Goal: Task Accomplishment & Management: Use online tool/utility

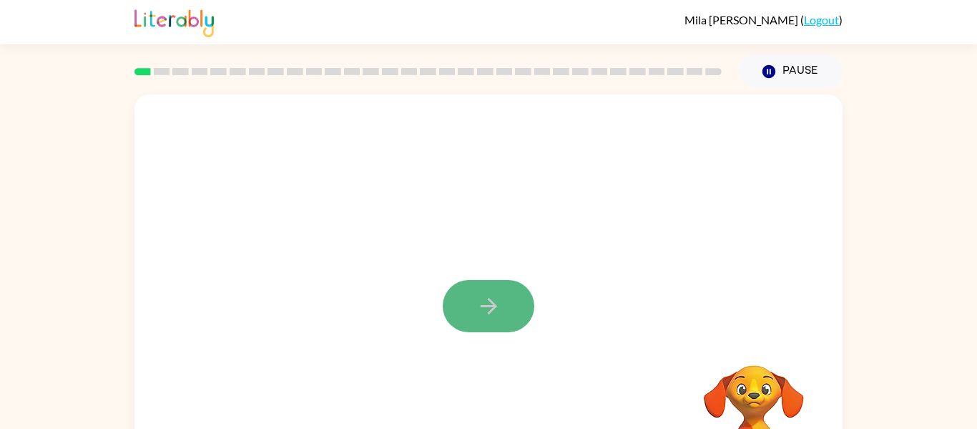
click at [464, 330] on button "button" at bounding box center [489, 306] width 92 height 52
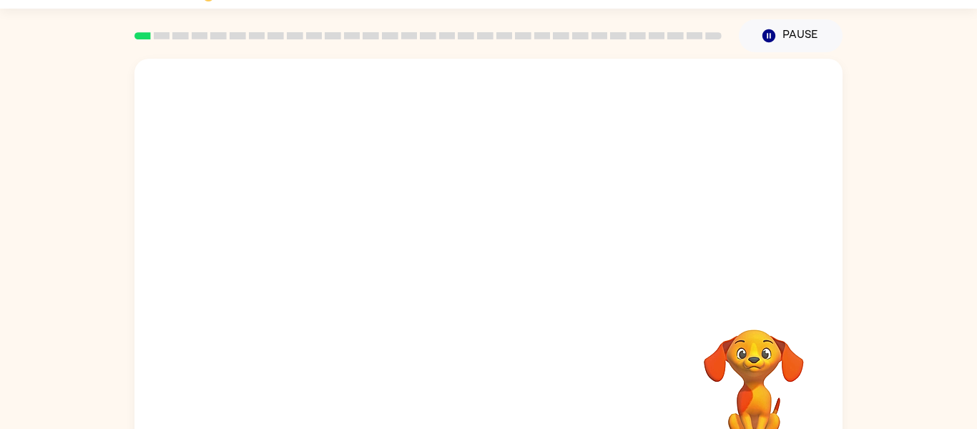
scroll to position [57, 0]
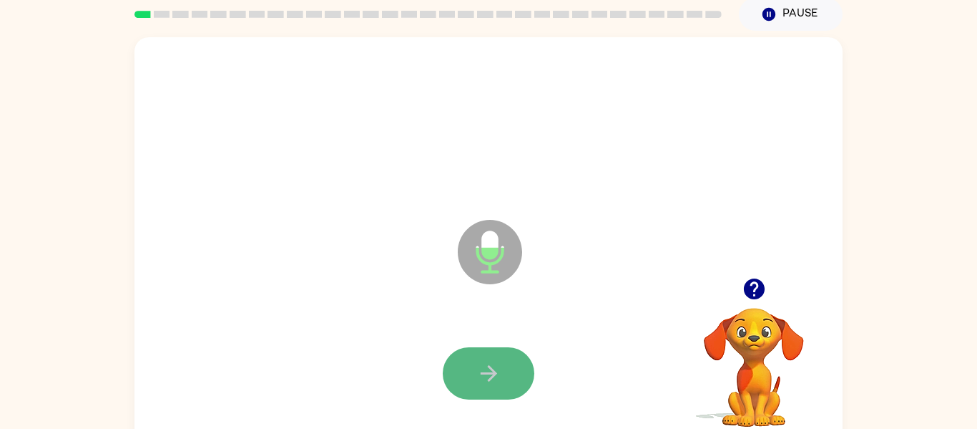
click at [502, 395] on button "button" at bounding box center [489, 373] width 92 height 52
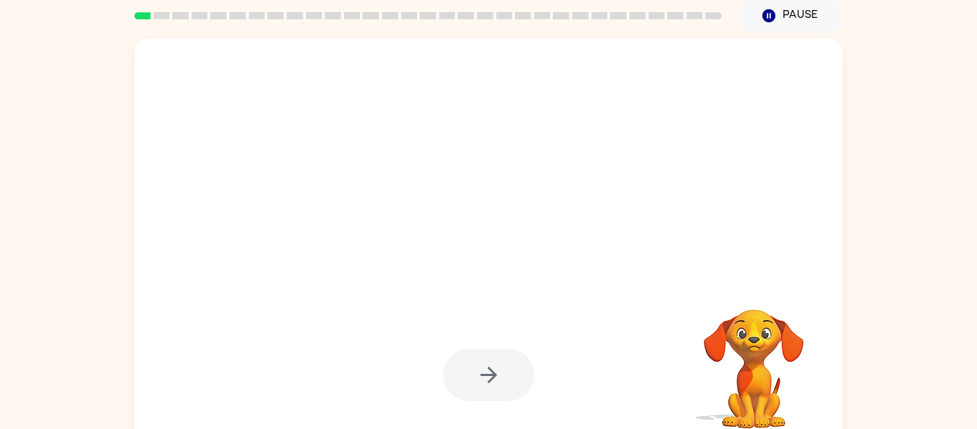
scroll to position [57, 0]
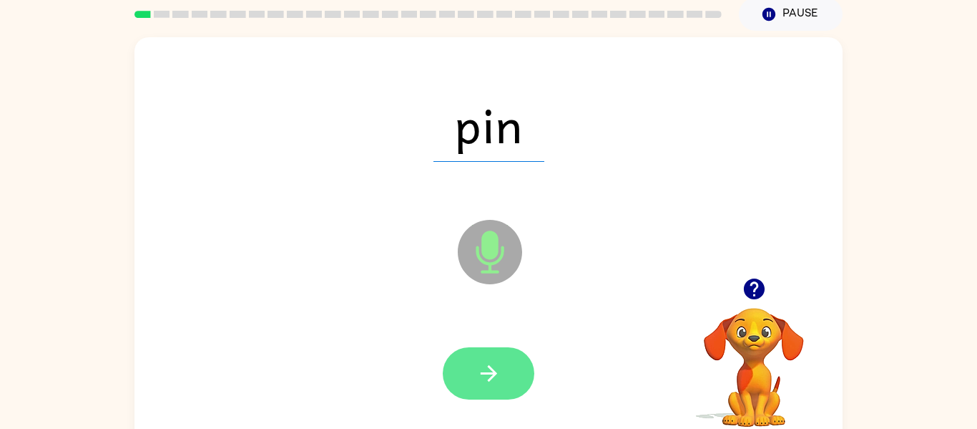
click at [497, 367] on icon "button" at bounding box center [489, 373] width 25 height 25
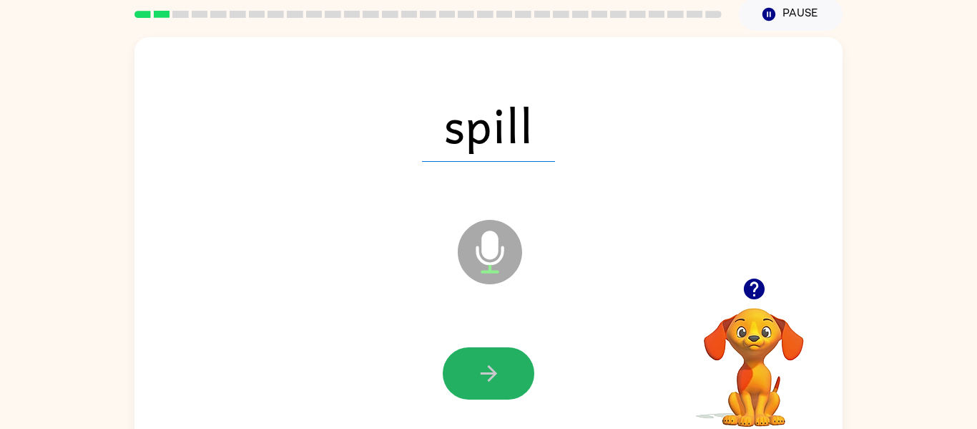
click at [497, 367] on icon "button" at bounding box center [489, 373] width 25 height 25
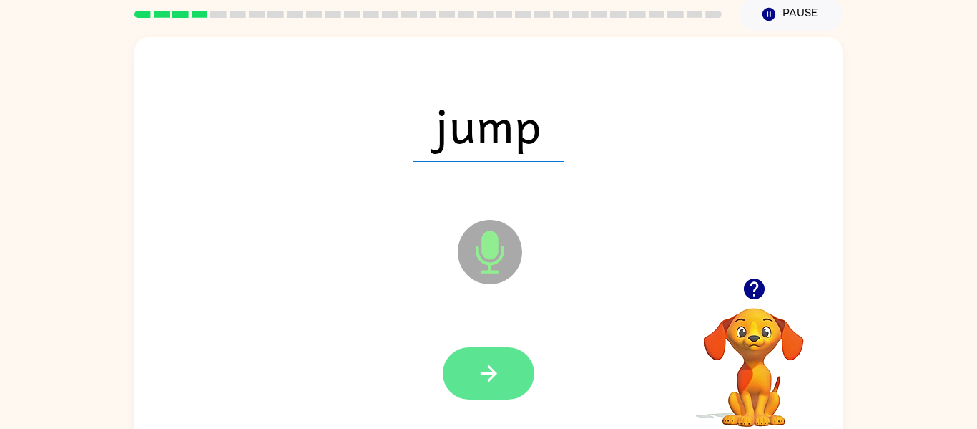
click at [480, 369] on icon "button" at bounding box center [489, 373] width 25 height 25
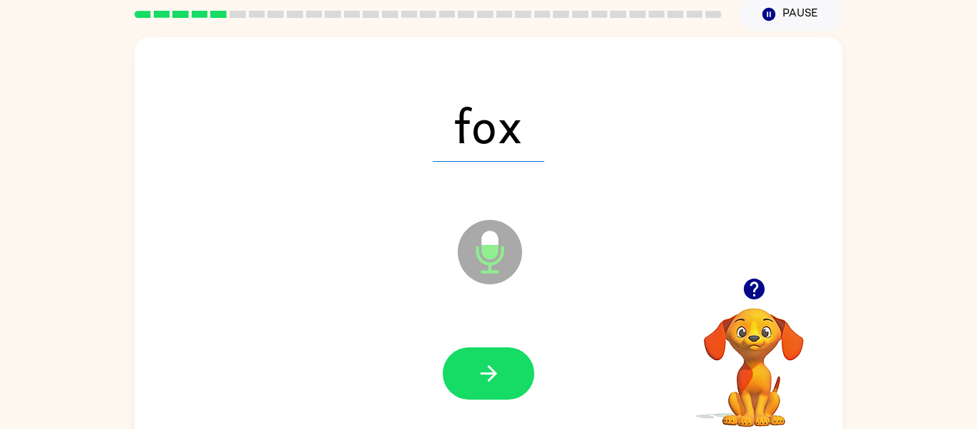
click at [480, 369] on icon "button" at bounding box center [489, 373] width 25 height 25
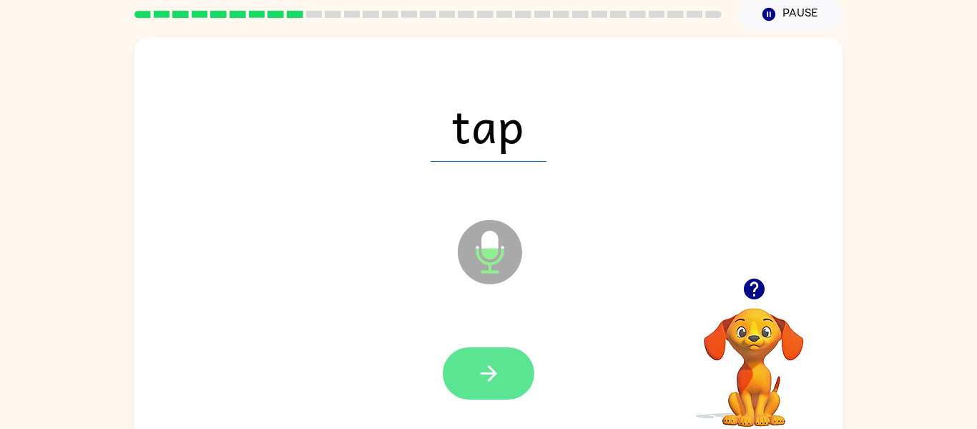
click at [496, 371] on icon "button" at bounding box center [489, 373] width 25 height 25
click at [493, 373] on icon "button" at bounding box center [488, 373] width 16 height 16
click at [481, 361] on icon "button" at bounding box center [489, 373] width 25 height 25
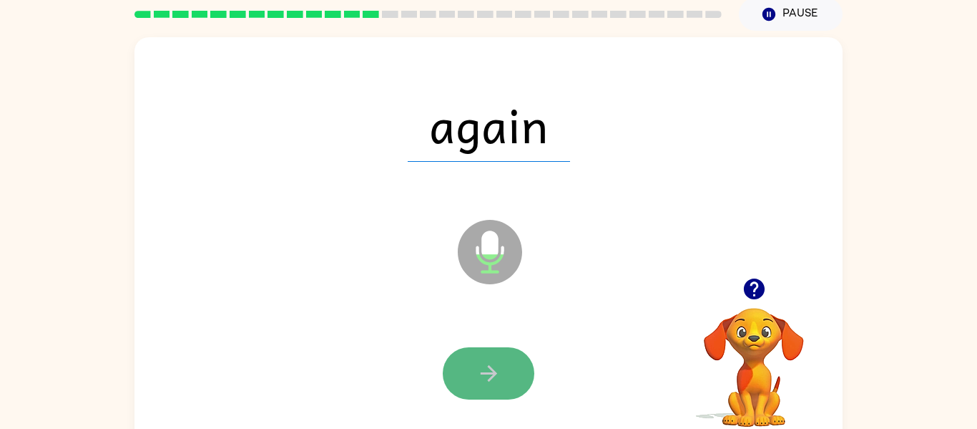
click at [481, 361] on icon "button" at bounding box center [489, 373] width 25 height 25
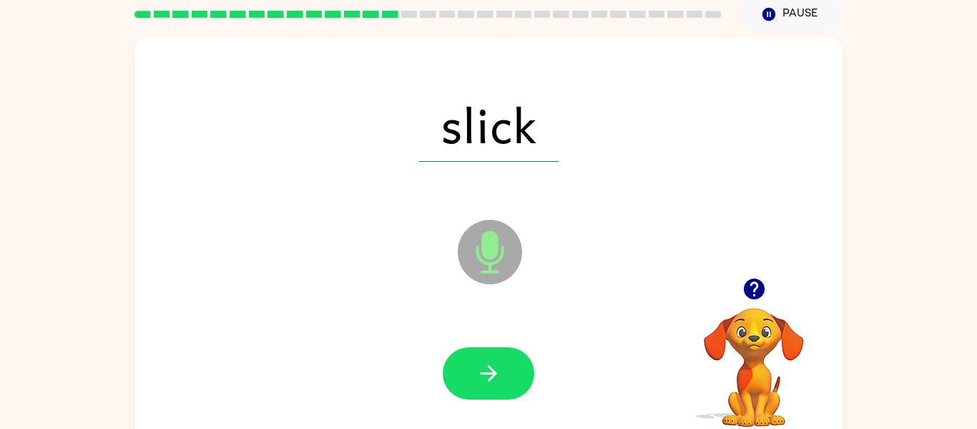
click at [481, 361] on icon "button" at bounding box center [489, 373] width 25 height 25
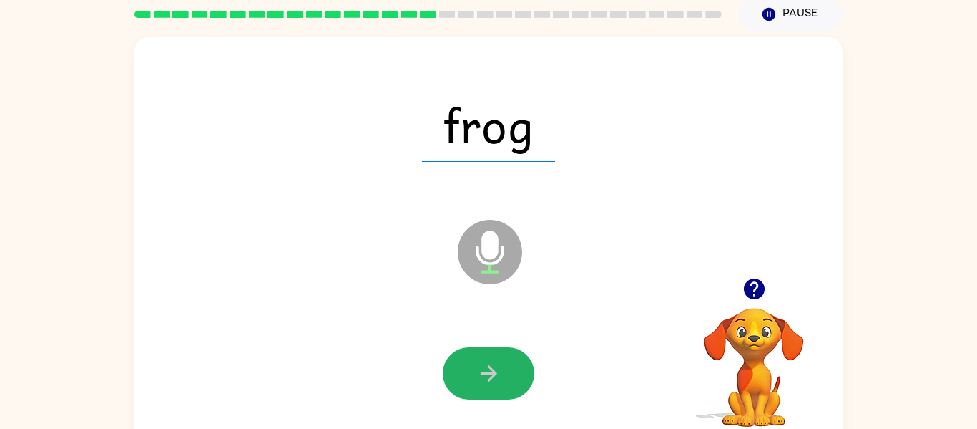
click at [481, 361] on icon "button" at bounding box center [489, 373] width 25 height 25
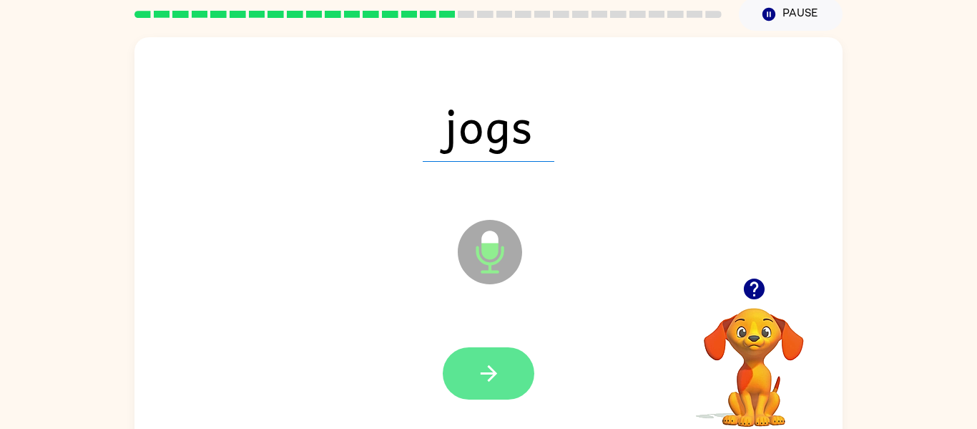
click at [480, 361] on icon "button" at bounding box center [489, 373] width 25 height 25
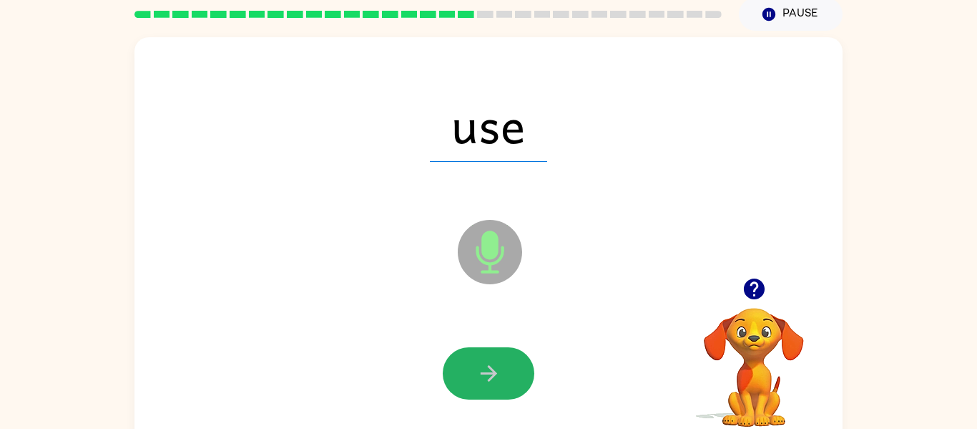
click at [480, 361] on icon "button" at bounding box center [489, 373] width 25 height 25
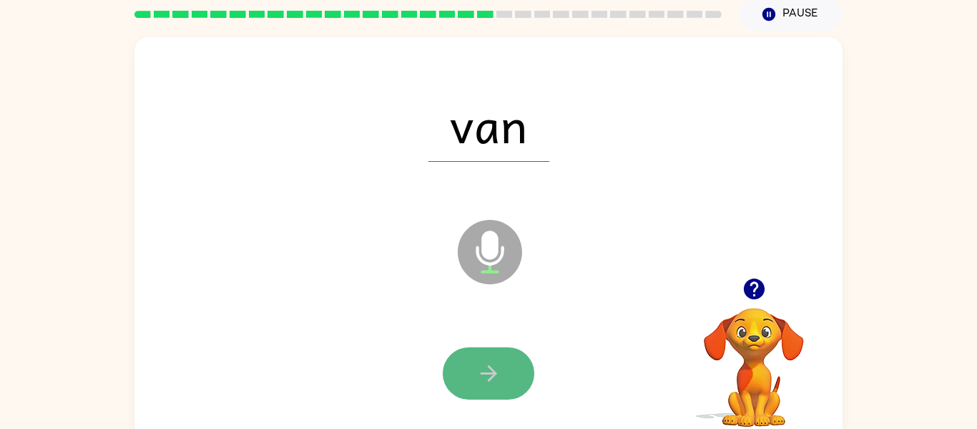
click at [465, 370] on button "button" at bounding box center [489, 373] width 92 height 52
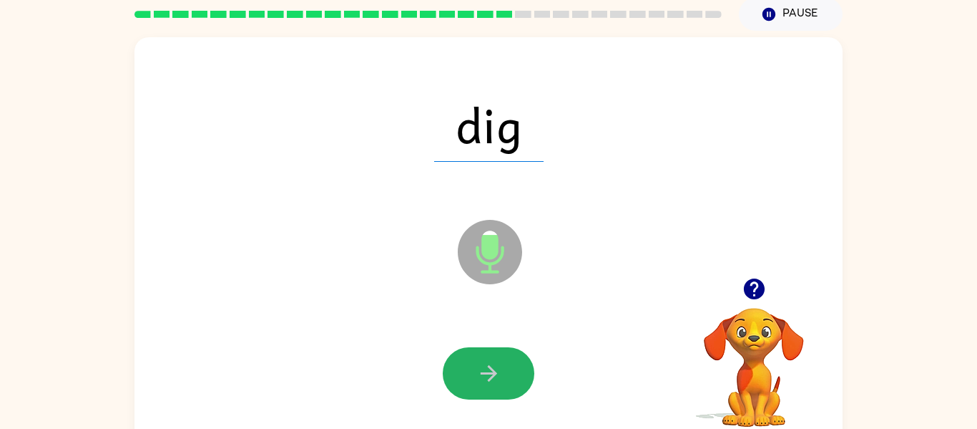
click at [465, 370] on button "button" at bounding box center [489, 373] width 92 height 52
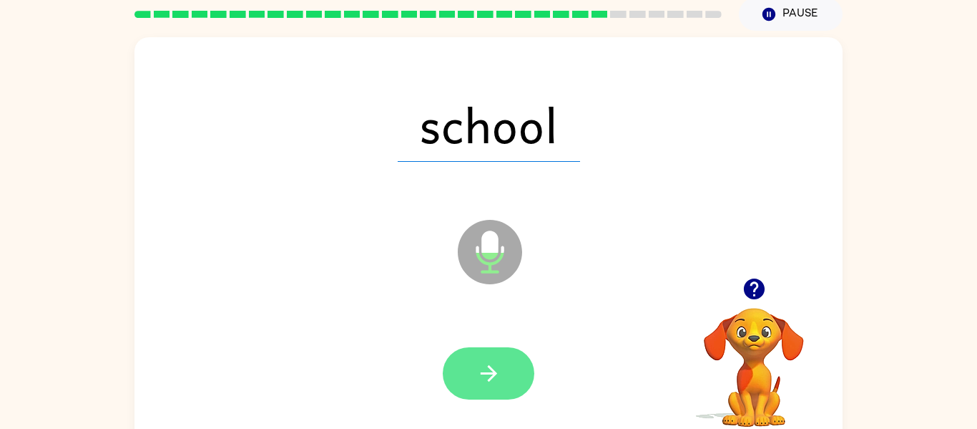
click at [490, 380] on icon "button" at bounding box center [489, 373] width 25 height 25
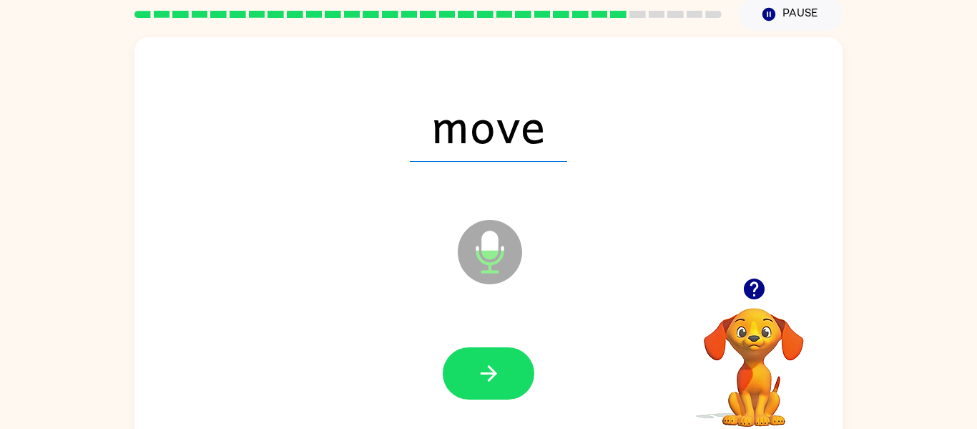
click at [490, 380] on icon "button" at bounding box center [489, 373] width 25 height 25
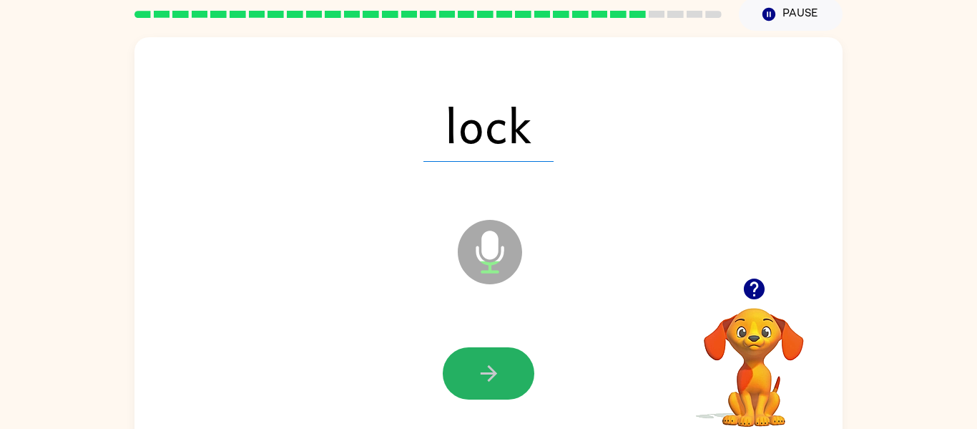
click at [490, 380] on icon "button" at bounding box center [489, 373] width 25 height 25
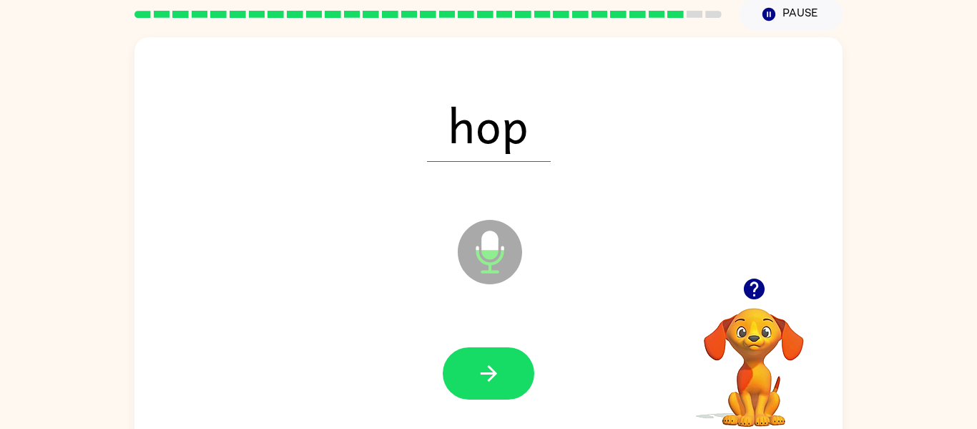
click at [490, 380] on icon "button" at bounding box center [489, 373] width 25 height 25
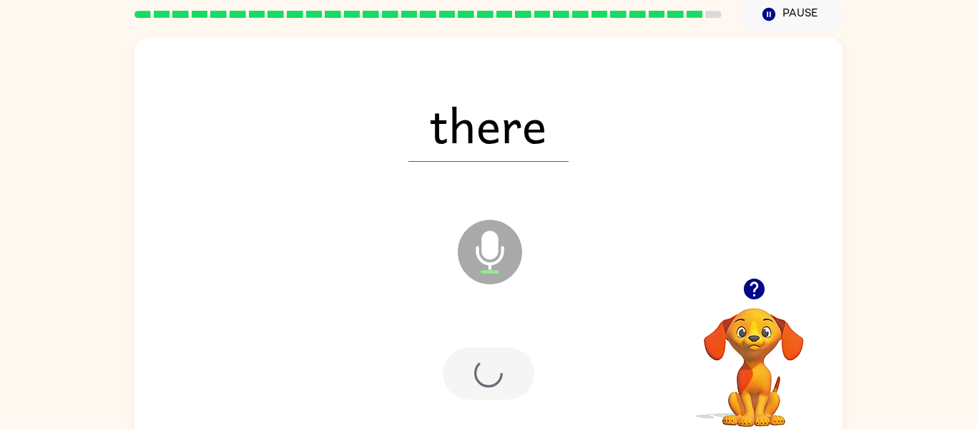
click at [490, 380] on div at bounding box center [489, 373] width 92 height 52
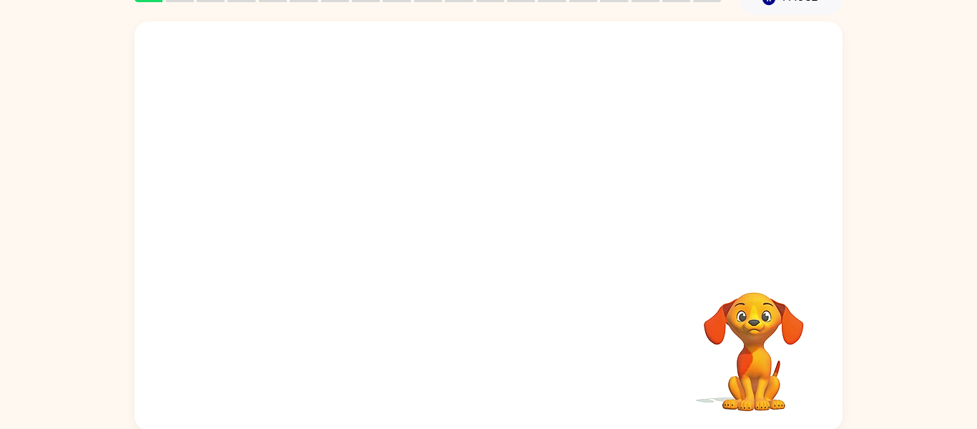
scroll to position [74, 0]
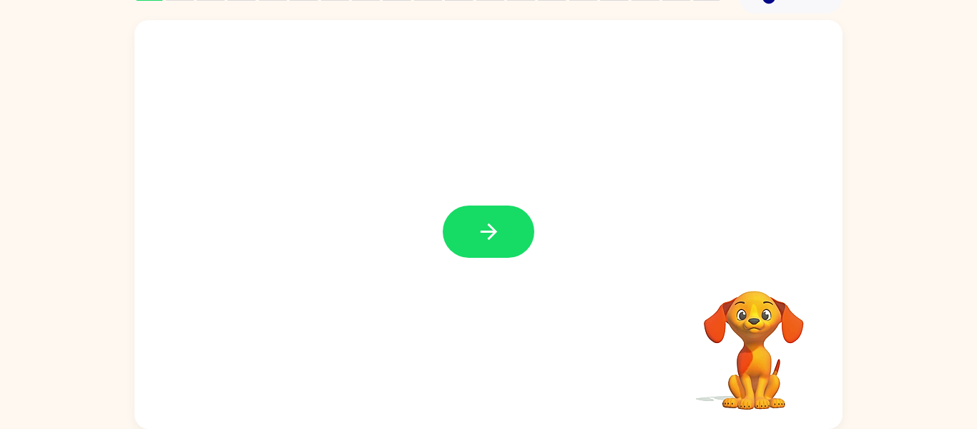
click at [462, 257] on div at bounding box center [489, 231] width 92 height 52
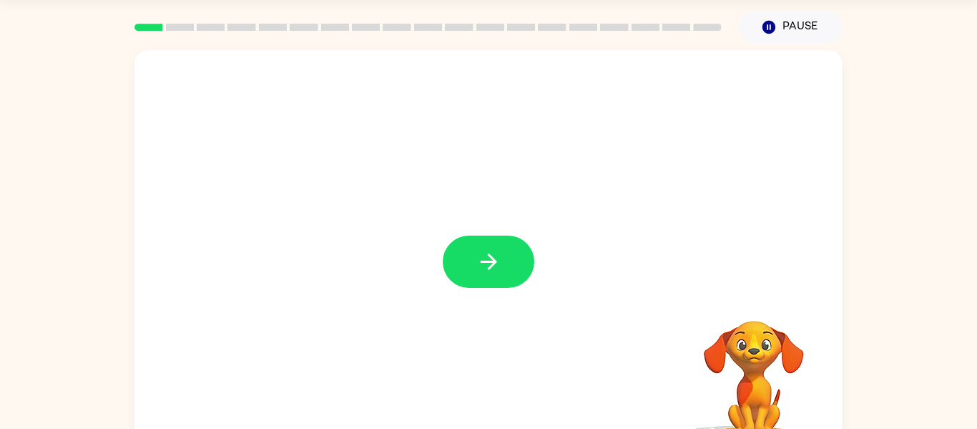
scroll to position [17, 0]
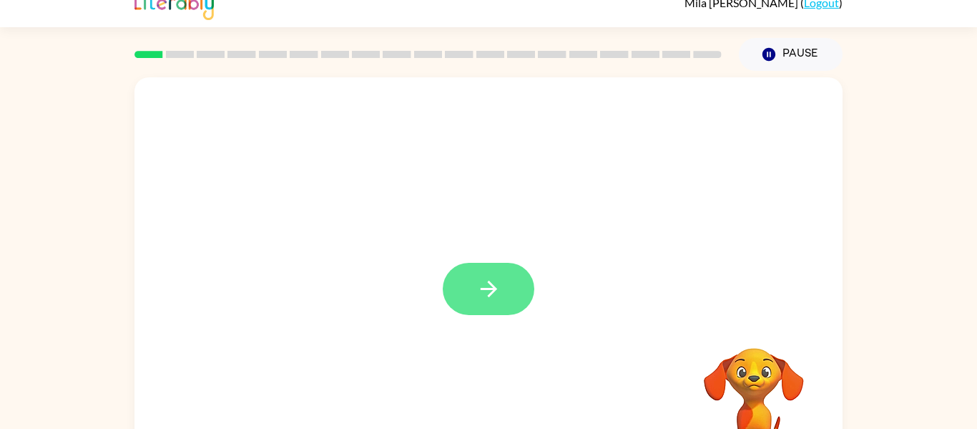
click at [487, 299] on icon "button" at bounding box center [489, 288] width 25 height 25
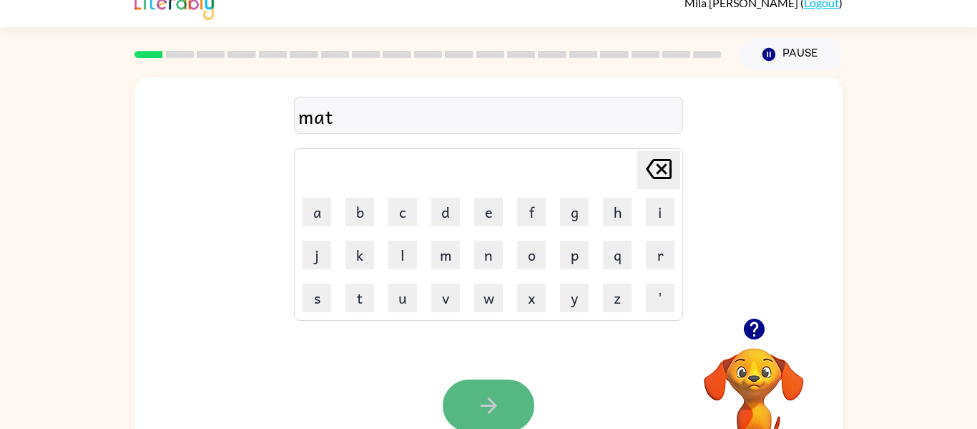
click at [498, 387] on button "button" at bounding box center [489, 405] width 92 height 52
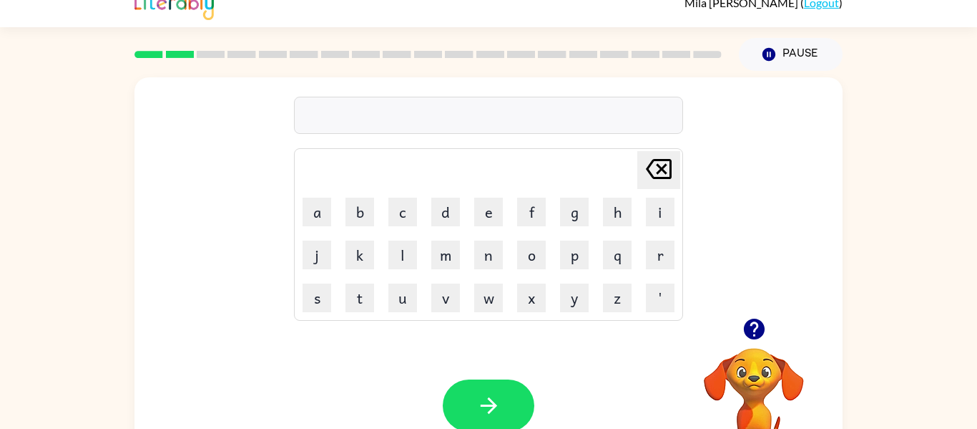
click at [759, 338] on icon "button" at bounding box center [753, 328] width 21 height 21
click at [510, 386] on button "button" at bounding box center [489, 405] width 92 height 52
click at [298, 255] on td "j" at bounding box center [316, 254] width 41 height 41
click at [313, 263] on button "j" at bounding box center [317, 254] width 29 height 29
click at [313, 220] on button "a" at bounding box center [317, 211] width 29 height 29
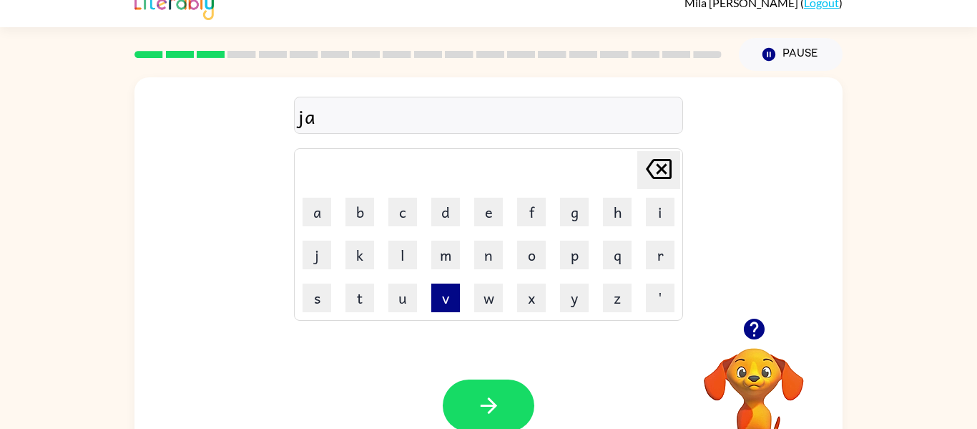
type button "a"
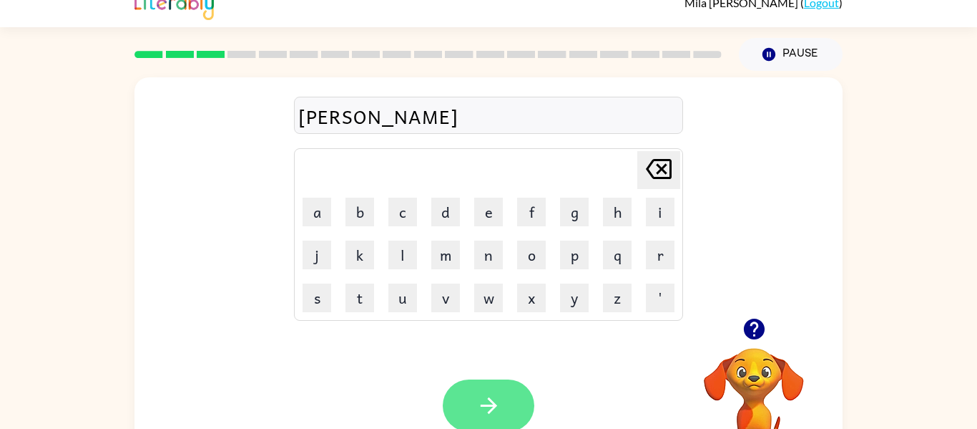
click at [502, 410] on button "button" at bounding box center [489, 405] width 92 height 52
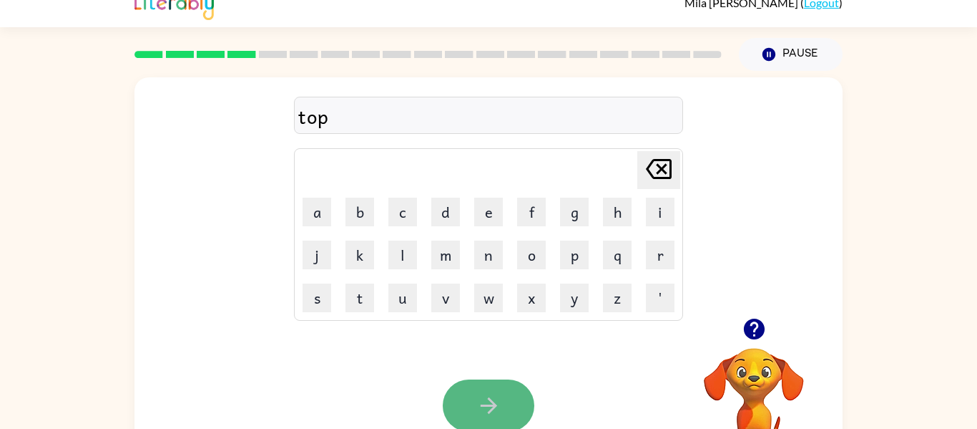
click at [473, 419] on button "button" at bounding box center [489, 405] width 92 height 52
click at [752, 332] on icon "button" at bounding box center [753, 328] width 21 height 21
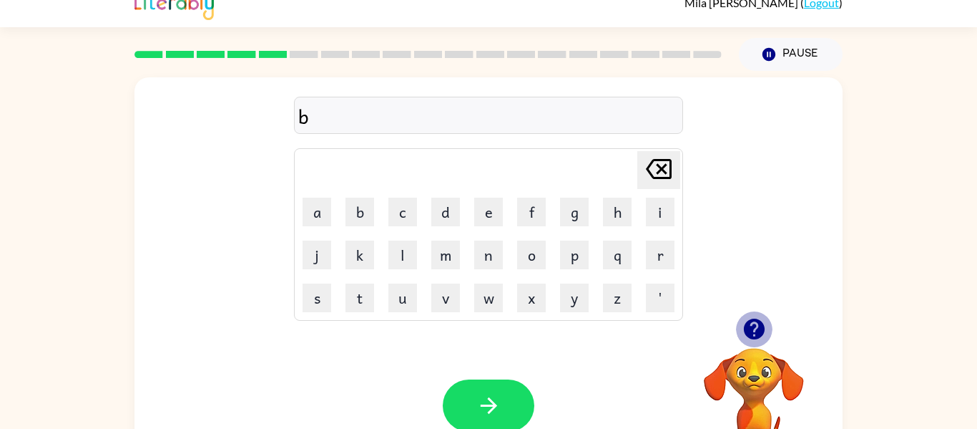
click at [757, 323] on icon "button" at bounding box center [754, 328] width 25 height 25
click at [665, 171] on icon at bounding box center [659, 169] width 26 height 20
type button "delete"
click at [570, 223] on button "g" at bounding box center [574, 211] width 29 height 29
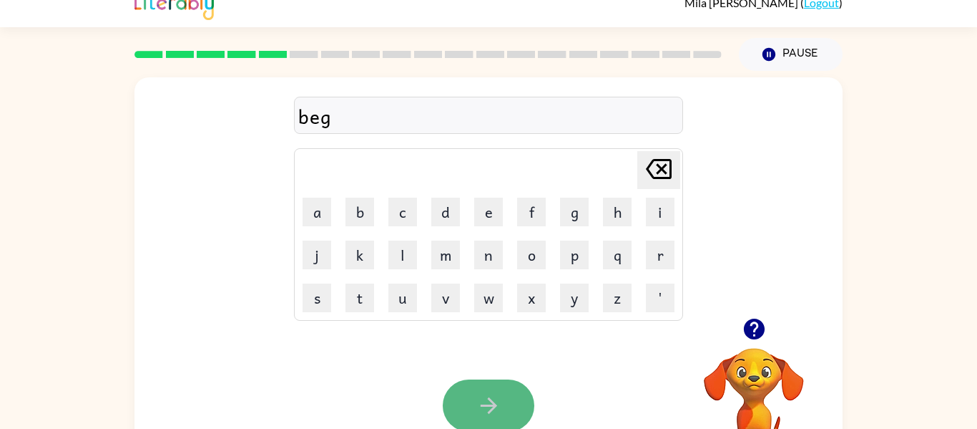
click at [477, 396] on icon "button" at bounding box center [489, 405] width 25 height 25
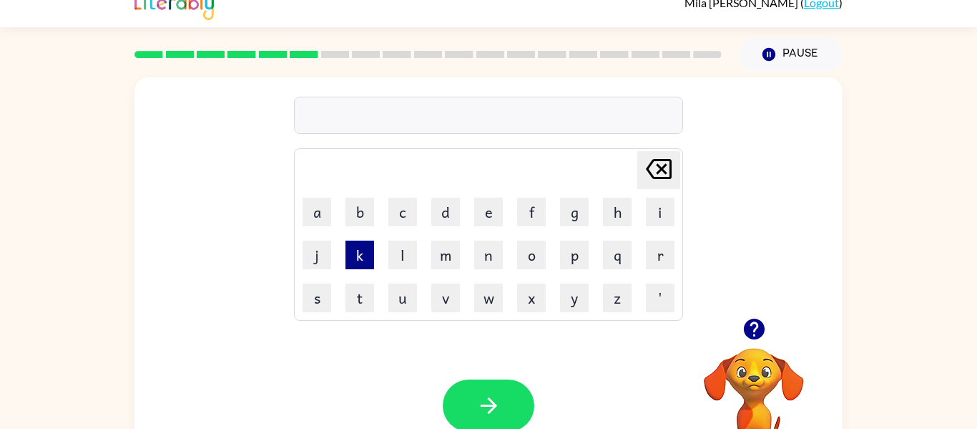
click at [361, 255] on button "k" at bounding box center [360, 254] width 29 height 29
type button "k"
click at [754, 326] on icon "button" at bounding box center [753, 328] width 21 height 21
click at [656, 180] on icon "[PERSON_NAME] last character input" at bounding box center [659, 169] width 34 height 34
click at [402, 255] on button "l" at bounding box center [403, 254] width 29 height 29
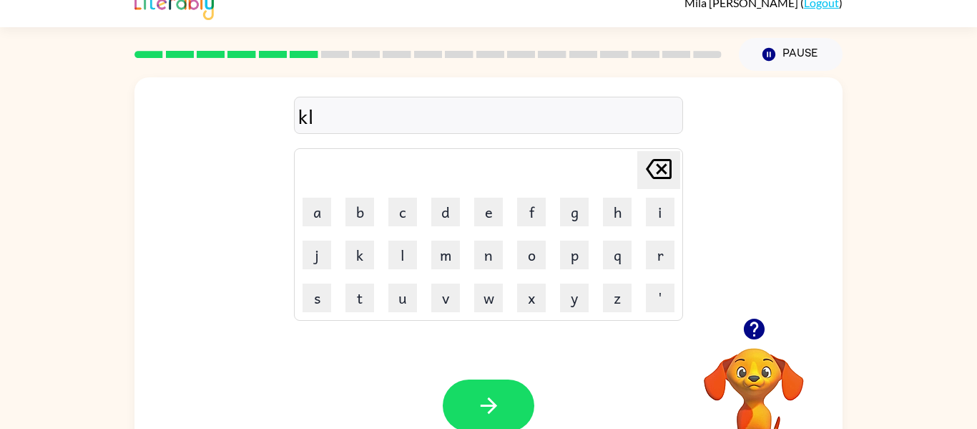
type button "l"
click at [372, 253] on button "k" at bounding box center [360, 254] width 29 height 29
click at [491, 389] on button "button" at bounding box center [489, 405] width 92 height 52
click at [472, 414] on button "button" at bounding box center [489, 405] width 92 height 52
click at [612, 299] on button "z" at bounding box center [617, 297] width 29 height 29
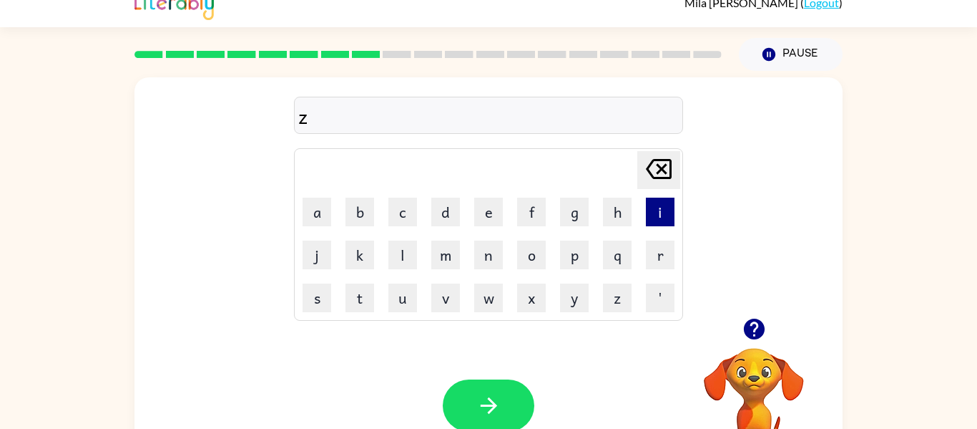
click at [655, 215] on button "i" at bounding box center [660, 211] width 29 height 29
type button "i"
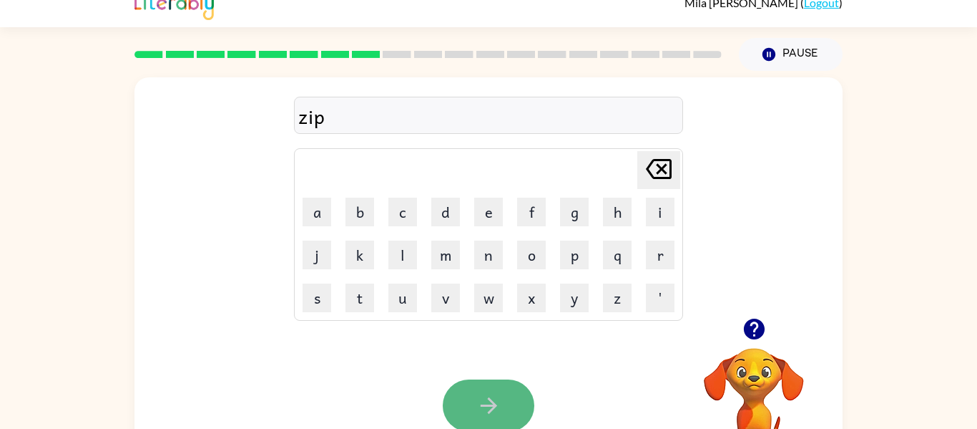
click at [511, 405] on button "button" at bounding box center [489, 405] width 92 height 52
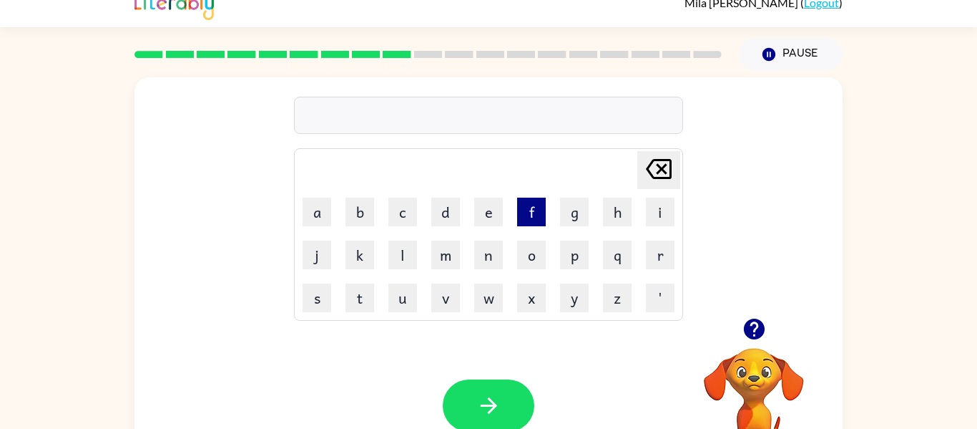
click at [537, 212] on button "f" at bounding box center [531, 211] width 29 height 29
type button "f"
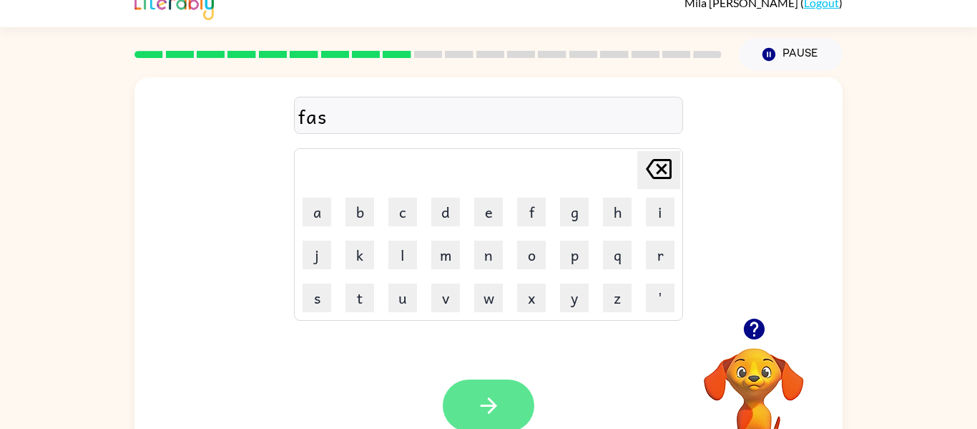
click at [467, 394] on button "button" at bounding box center [489, 405] width 92 height 52
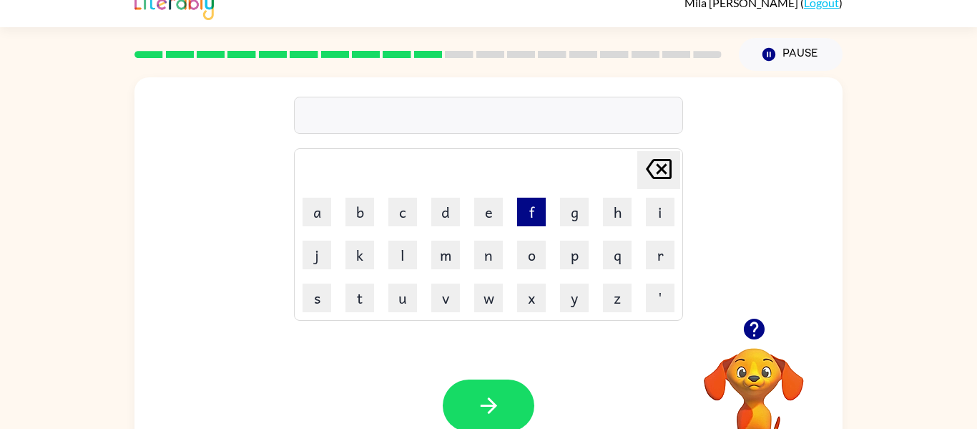
click at [534, 218] on button "f" at bounding box center [531, 211] width 29 height 29
click at [492, 213] on button "e" at bounding box center [488, 211] width 29 height 29
click at [463, 220] on td "d" at bounding box center [445, 211] width 41 height 41
click at [451, 209] on button "d" at bounding box center [445, 211] width 29 height 29
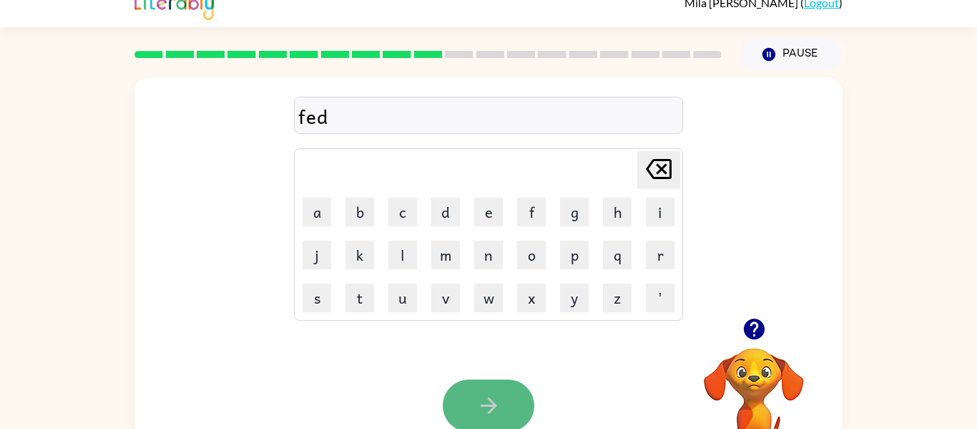
click at [497, 385] on button "button" at bounding box center [489, 405] width 92 height 52
click at [506, 388] on button "button" at bounding box center [489, 405] width 92 height 52
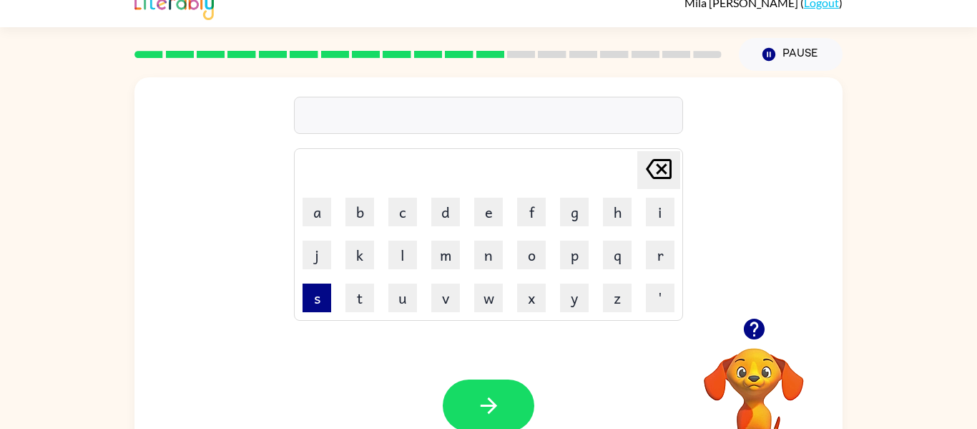
click at [329, 296] on button "s" at bounding box center [317, 297] width 29 height 29
type button "s"
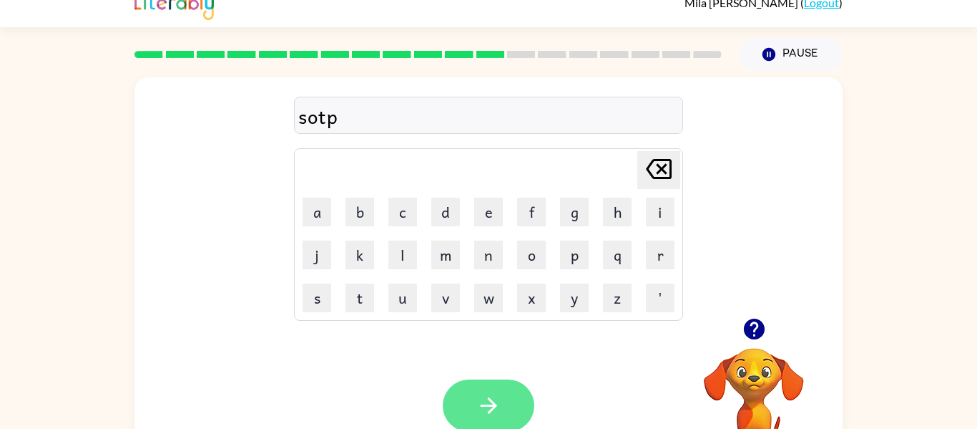
click at [500, 405] on icon "button" at bounding box center [489, 405] width 25 height 25
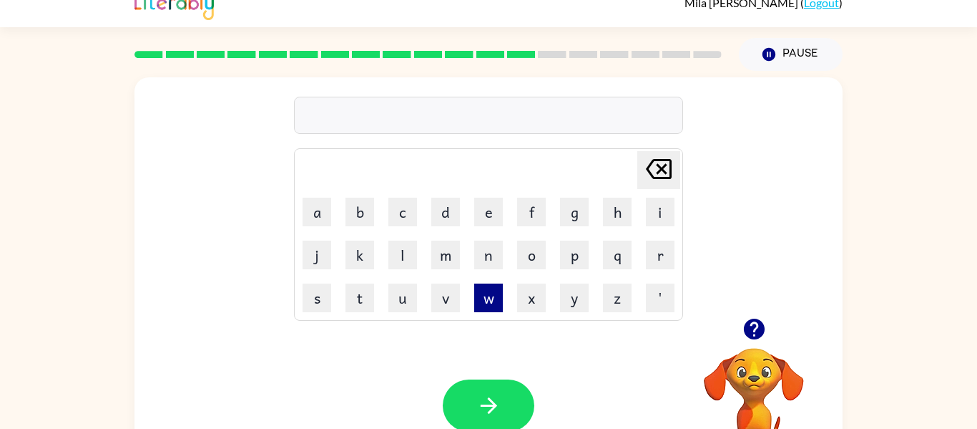
click at [488, 302] on button "w" at bounding box center [488, 297] width 29 height 29
click at [642, 165] on icon "[PERSON_NAME] last character input" at bounding box center [659, 169] width 34 height 34
type button "delete"
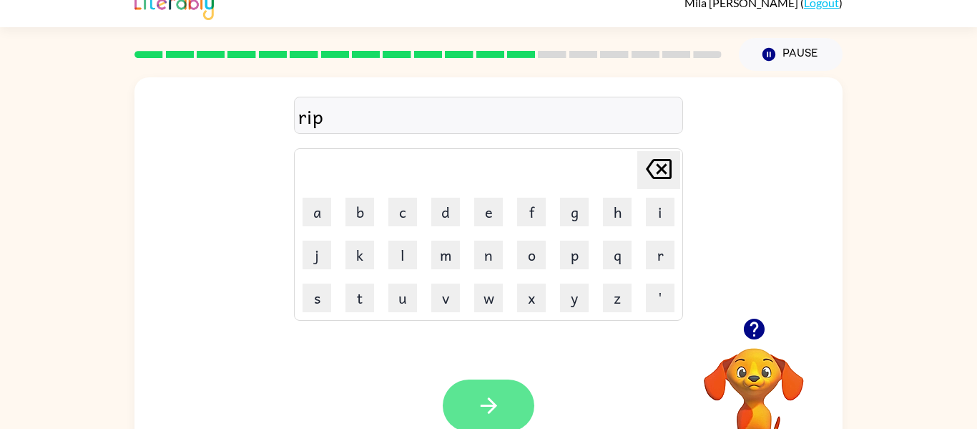
click at [502, 399] on button "button" at bounding box center [489, 405] width 92 height 52
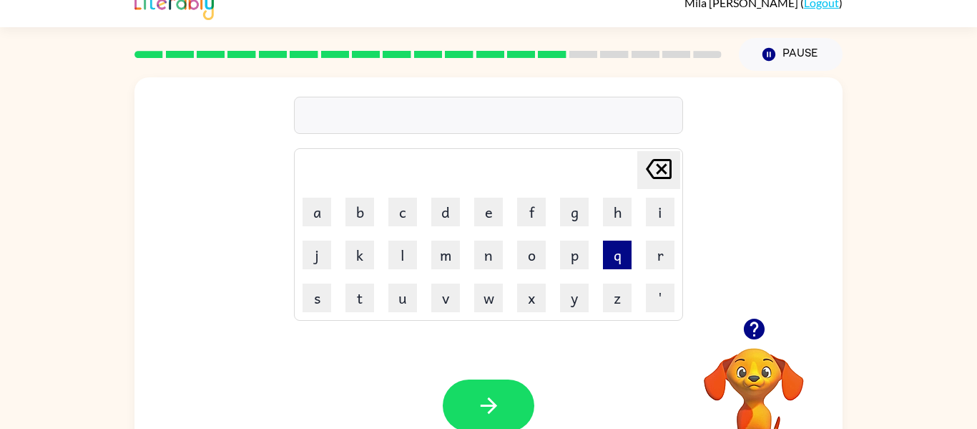
click at [618, 254] on button "q" at bounding box center [617, 254] width 29 height 29
type button "q"
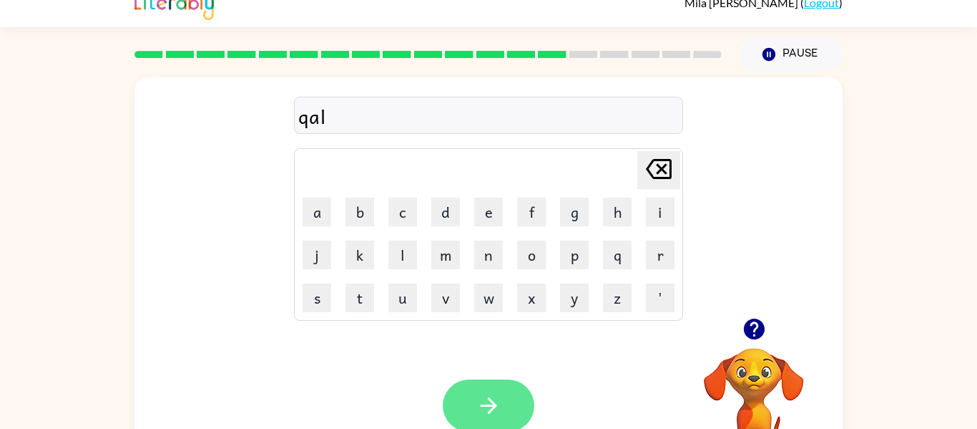
click at [494, 383] on button "button" at bounding box center [489, 405] width 92 height 52
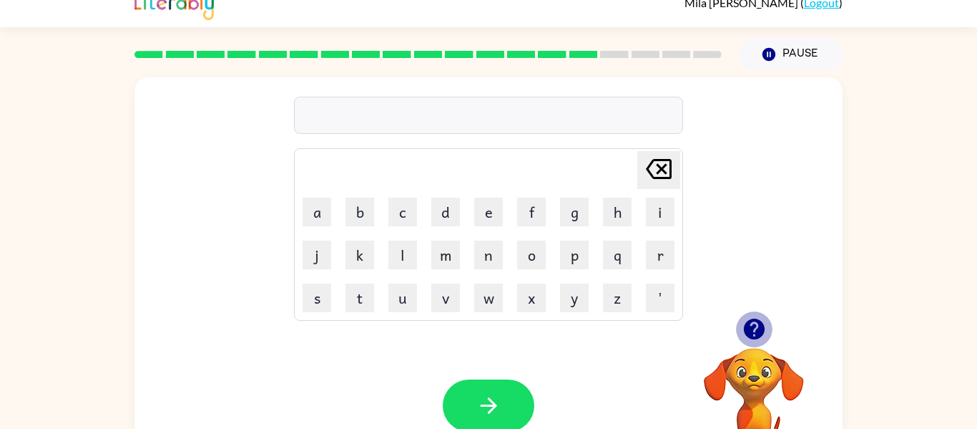
click at [751, 333] on icon "button" at bounding box center [753, 328] width 21 height 21
click at [759, 323] on icon "button" at bounding box center [753, 328] width 21 height 21
click at [754, 333] on icon "button" at bounding box center [753, 328] width 21 height 21
click at [754, 333] on video "Your browser must support playing .mp4 files to use Literably. Please try using…" at bounding box center [754, 397] width 143 height 143
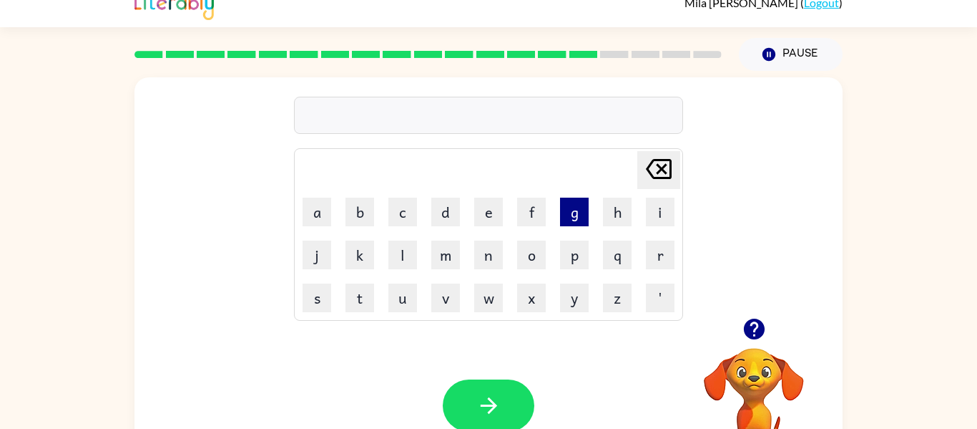
click at [569, 223] on button "g" at bounding box center [574, 211] width 29 height 29
click at [521, 271] on td "o" at bounding box center [531, 254] width 41 height 41
click at [521, 263] on button "o" at bounding box center [531, 254] width 29 height 29
type button "o"
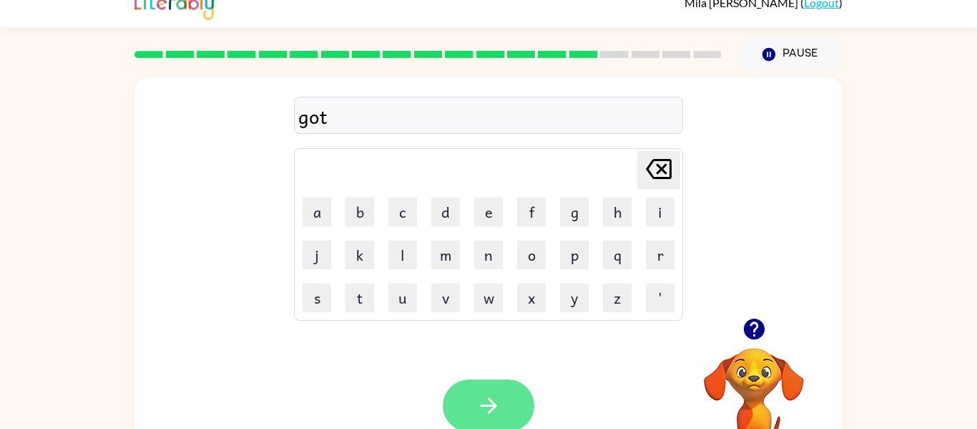
click at [501, 392] on button "button" at bounding box center [489, 405] width 92 height 52
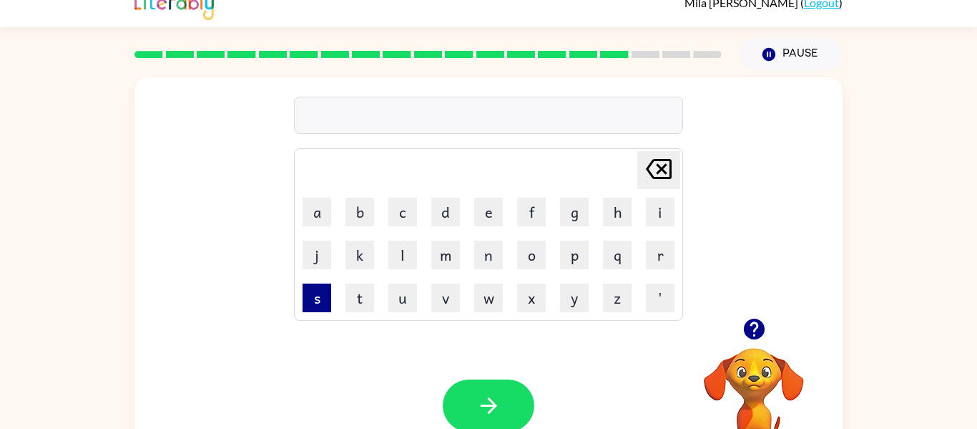
click at [313, 303] on button "s" at bounding box center [317, 297] width 29 height 29
type button "s"
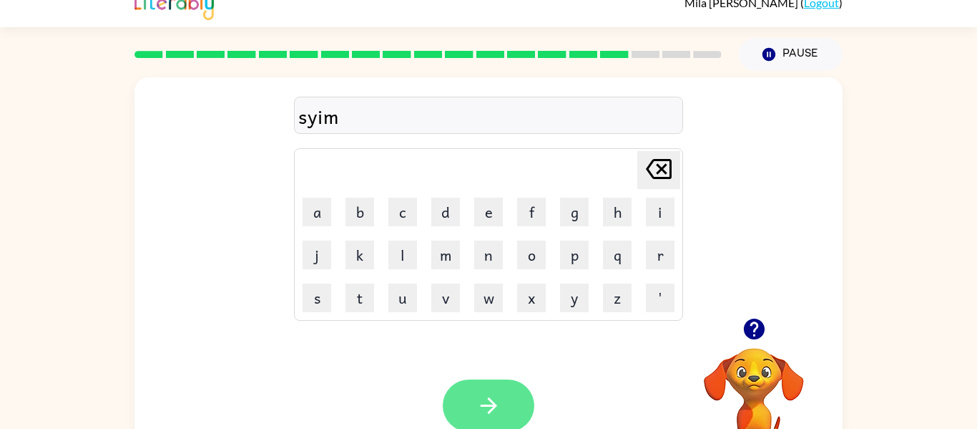
click at [491, 411] on icon "button" at bounding box center [488, 405] width 16 height 16
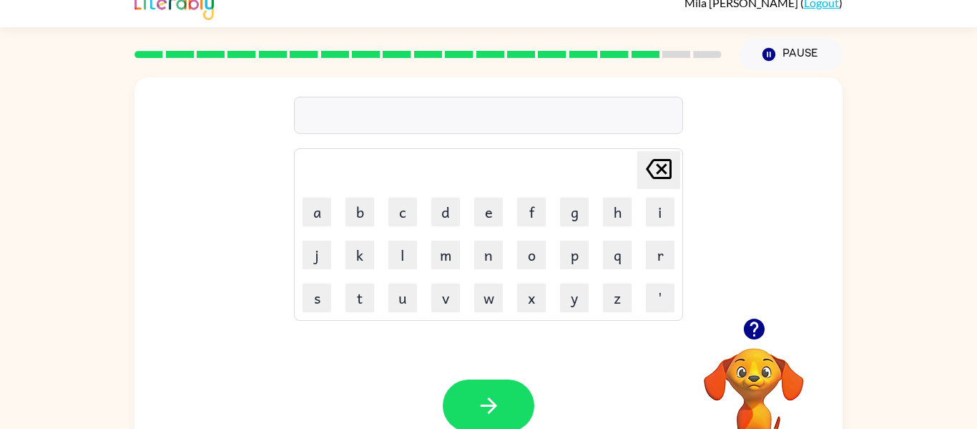
click at [750, 334] on icon "button" at bounding box center [753, 328] width 21 height 21
click at [608, 197] on button "h" at bounding box center [617, 211] width 29 height 29
type button "h"
click at [446, 408] on button "button" at bounding box center [489, 405] width 92 height 52
click at [409, 217] on button "c" at bounding box center [403, 211] width 29 height 29
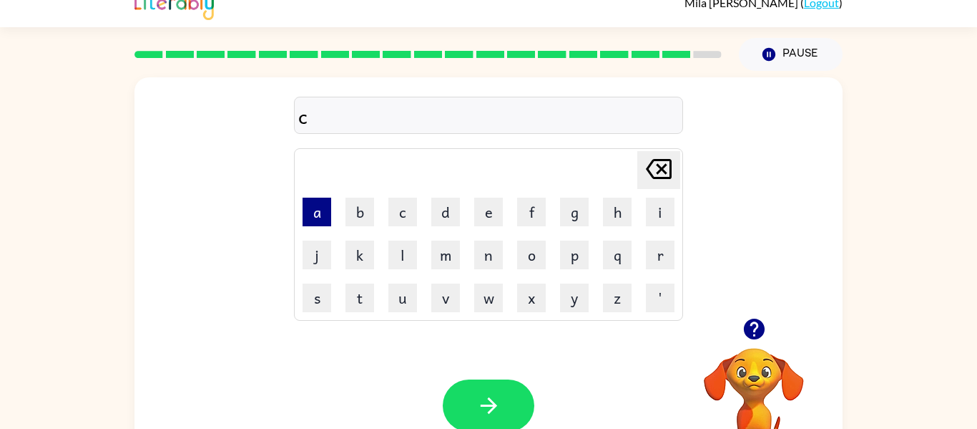
click at [321, 223] on button "a" at bounding box center [317, 211] width 29 height 29
type button "a"
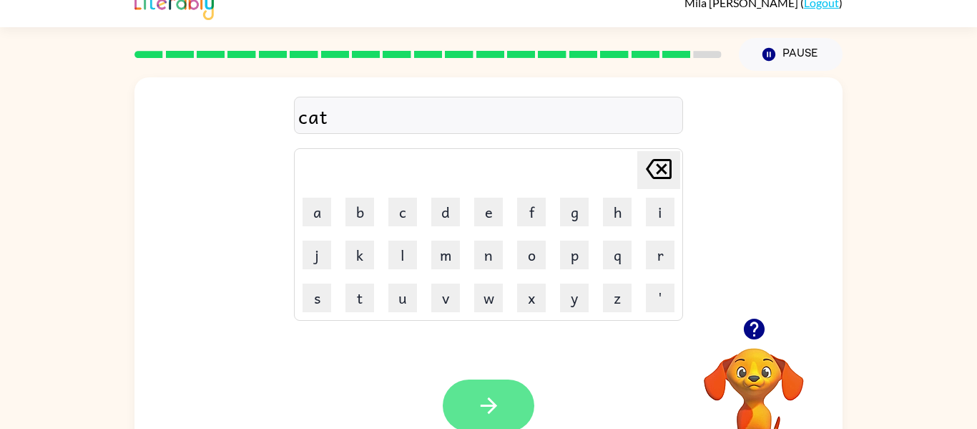
click at [461, 416] on button "button" at bounding box center [489, 405] width 92 height 52
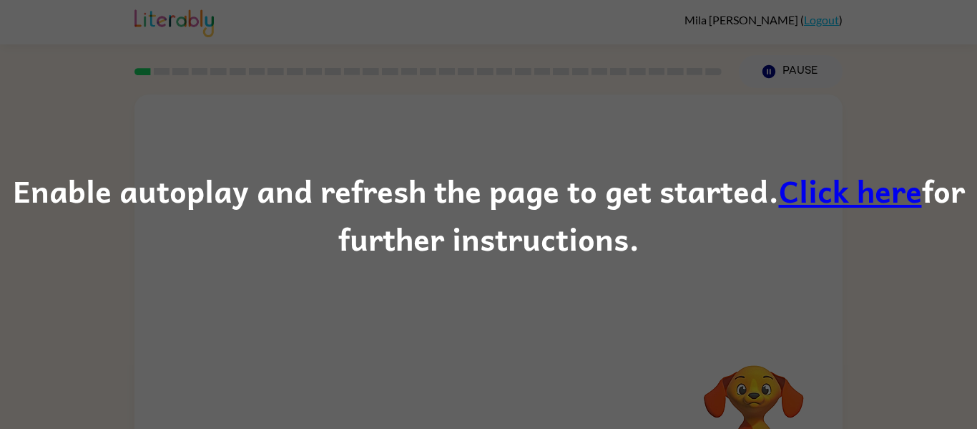
click at [513, 194] on div "Enable autoplay and refresh the page to get started. Click here for further ins…" at bounding box center [488, 214] width 977 height 97
